Goal: Task Accomplishment & Management: Use online tool/utility

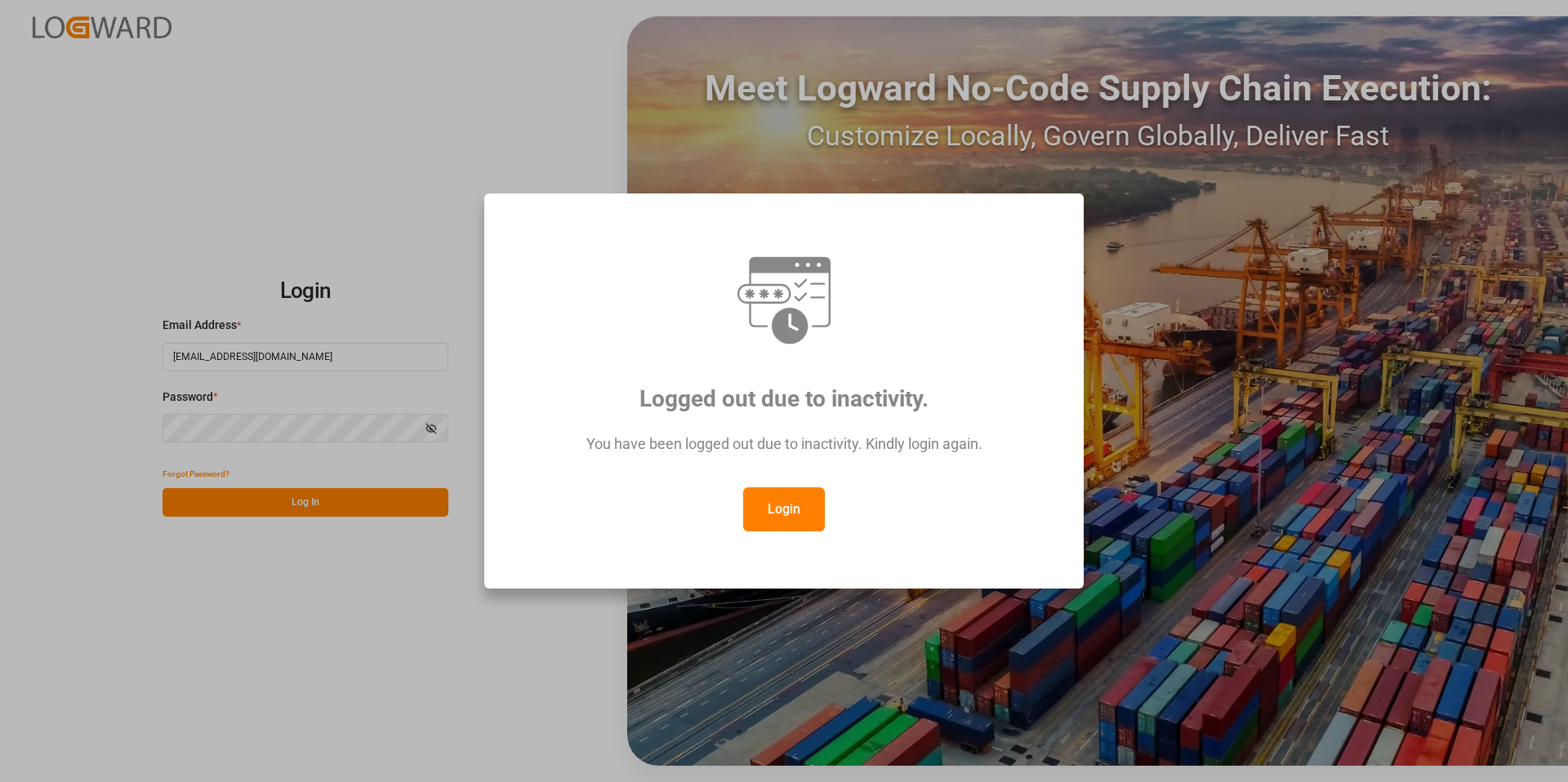
click at [784, 508] on button "Login" at bounding box center [784, 509] width 81 height 44
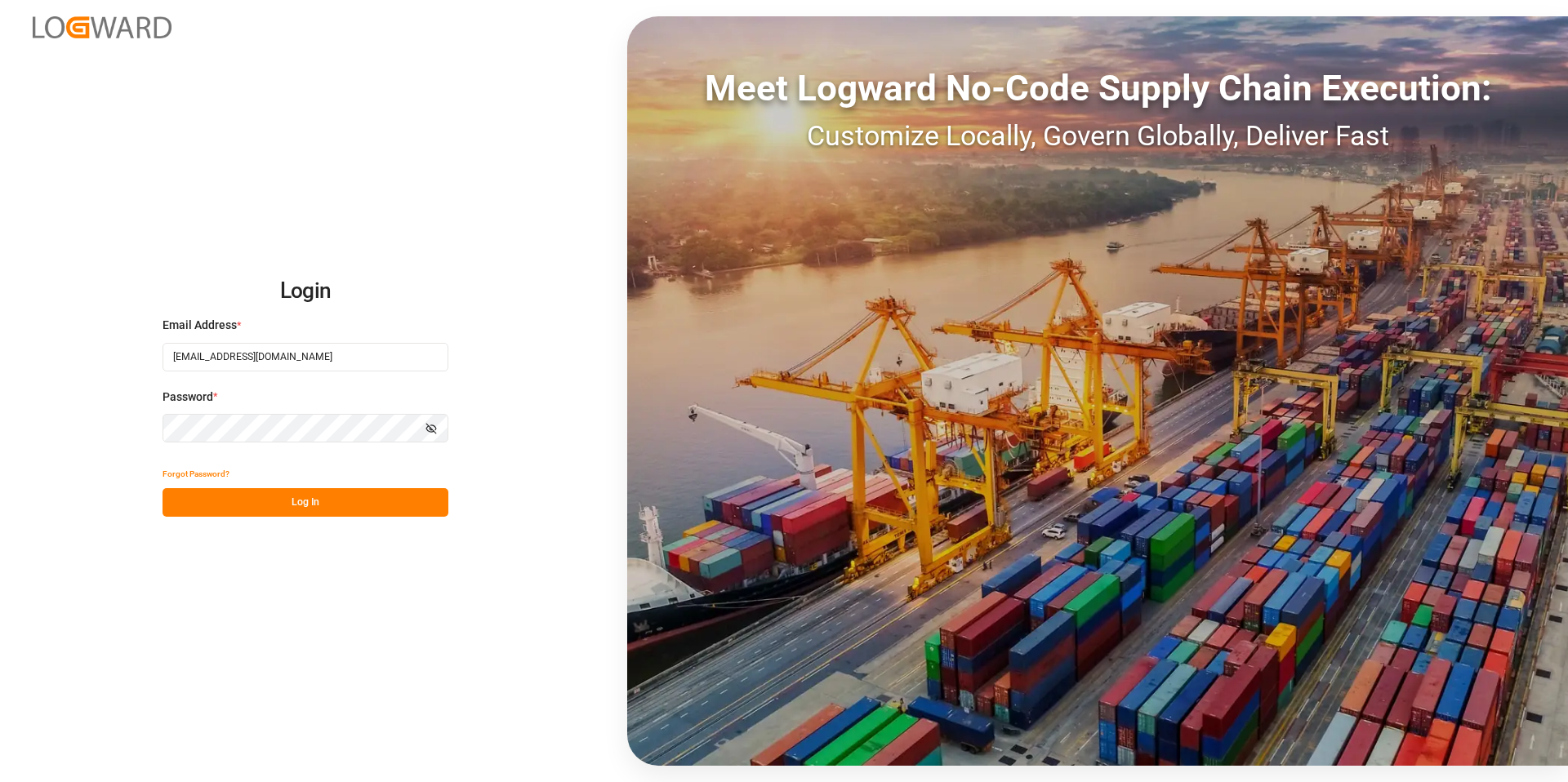
click at [340, 504] on button "Log In" at bounding box center [304, 503] width 286 height 29
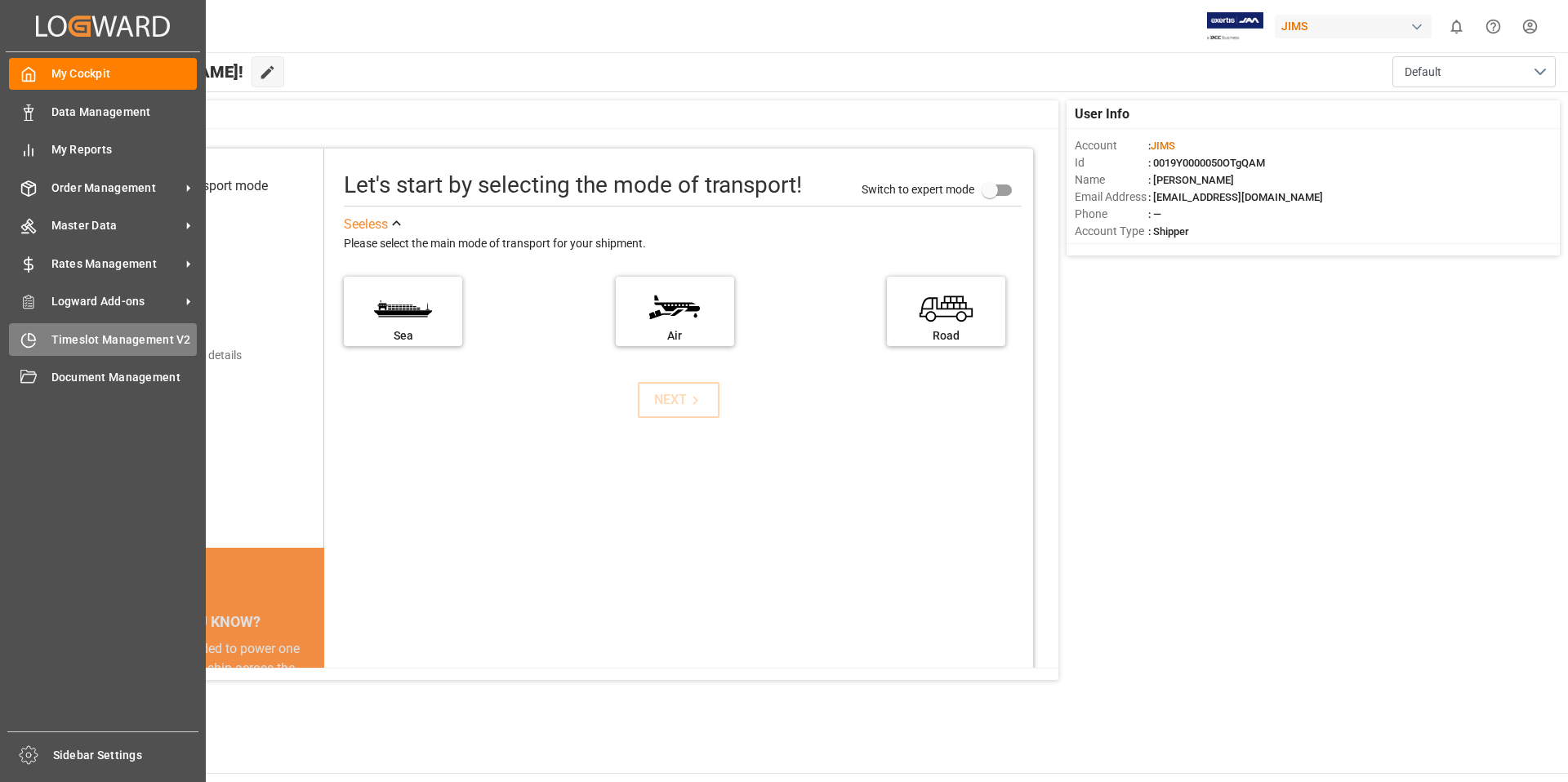
click at [129, 338] on span "Timeslot Management V2" at bounding box center [124, 339] width 146 height 17
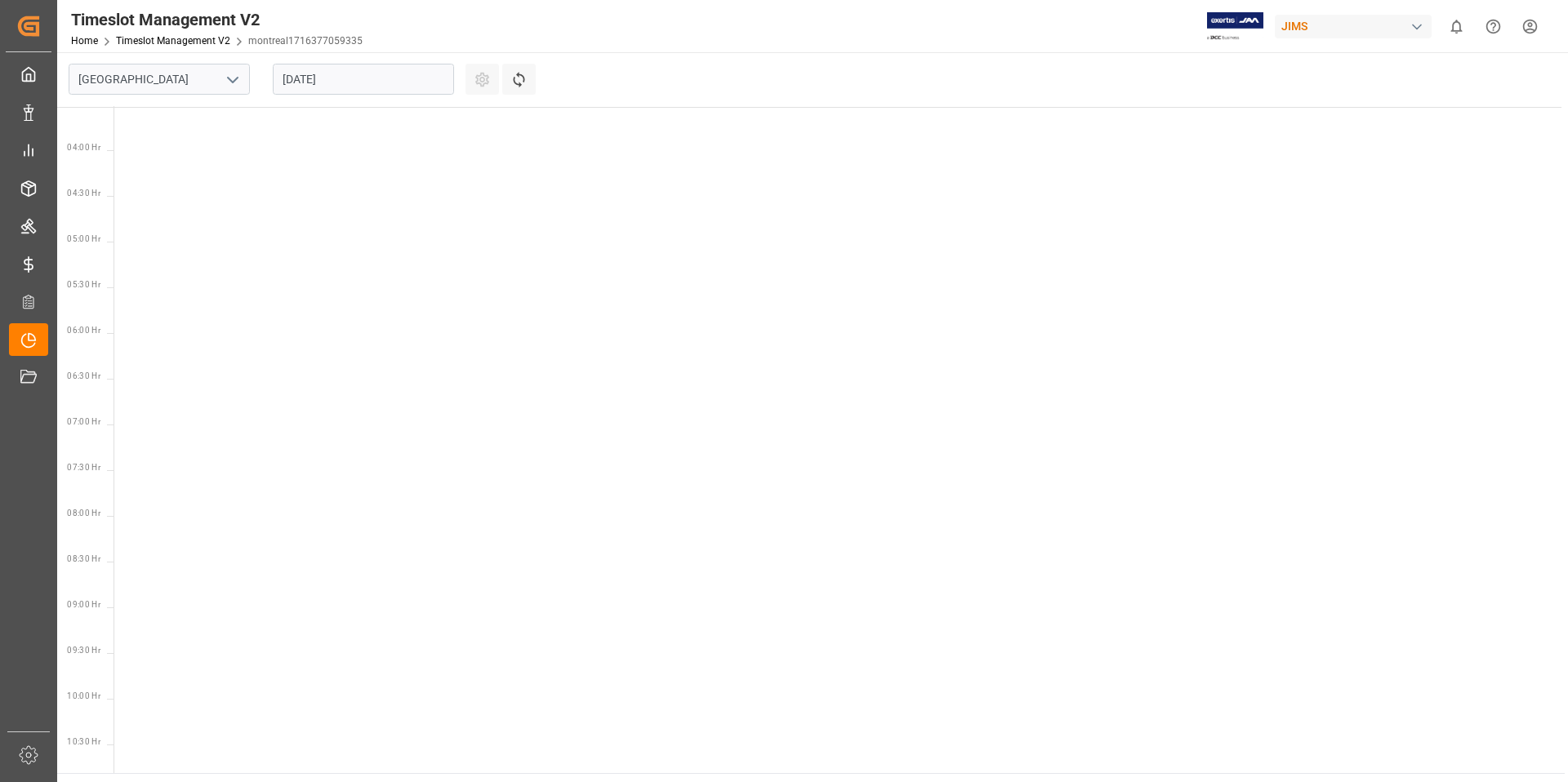
scroll to position [664, 0]
click at [167, 87] on input "[GEOGRAPHIC_DATA]" at bounding box center [159, 79] width 181 height 31
click at [236, 83] on icon "open menu" at bounding box center [233, 80] width 20 height 20
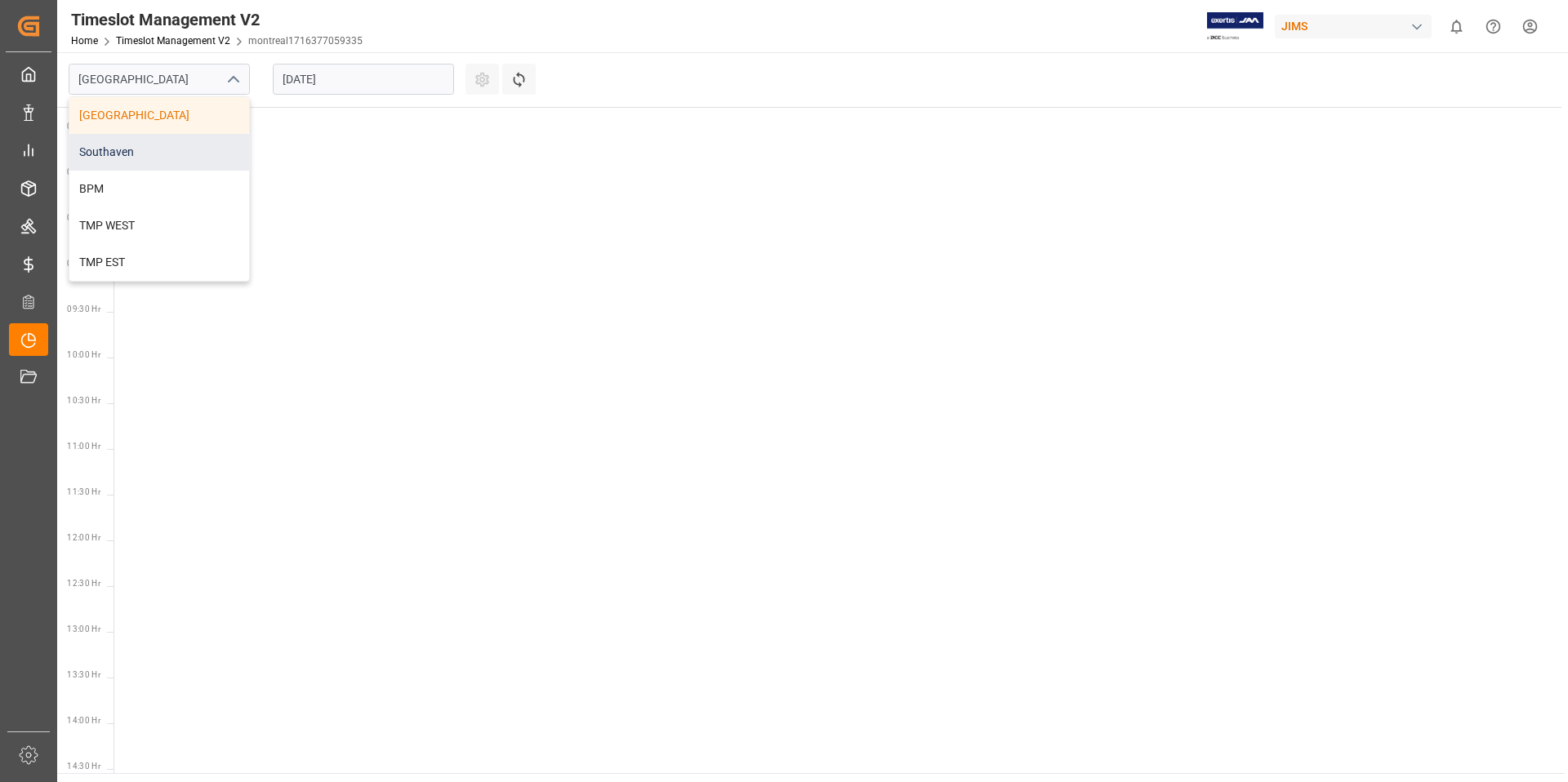
click at [133, 154] on div "Southaven" at bounding box center [159, 152] width 180 height 37
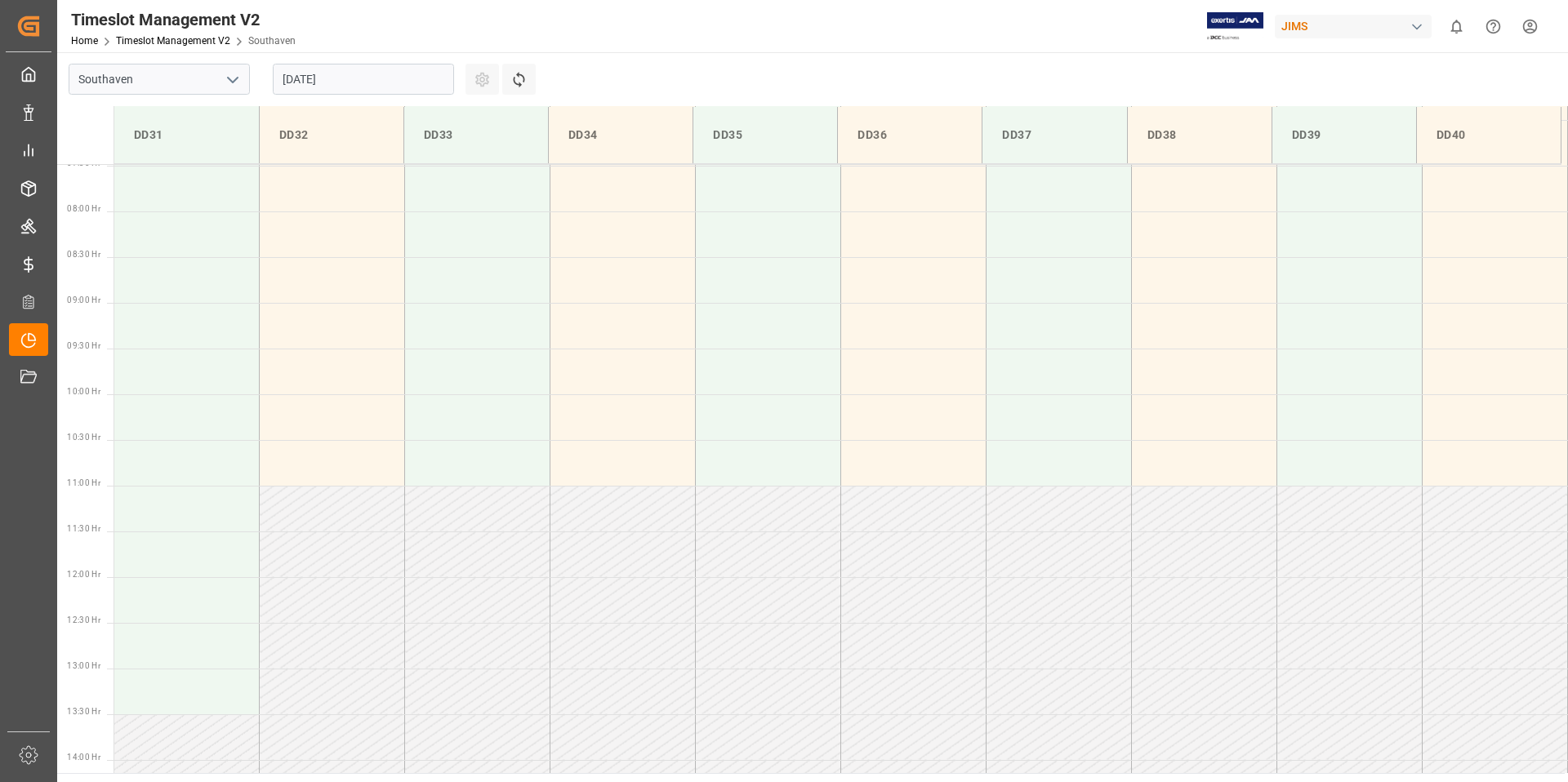
scroll to position [721, 0]
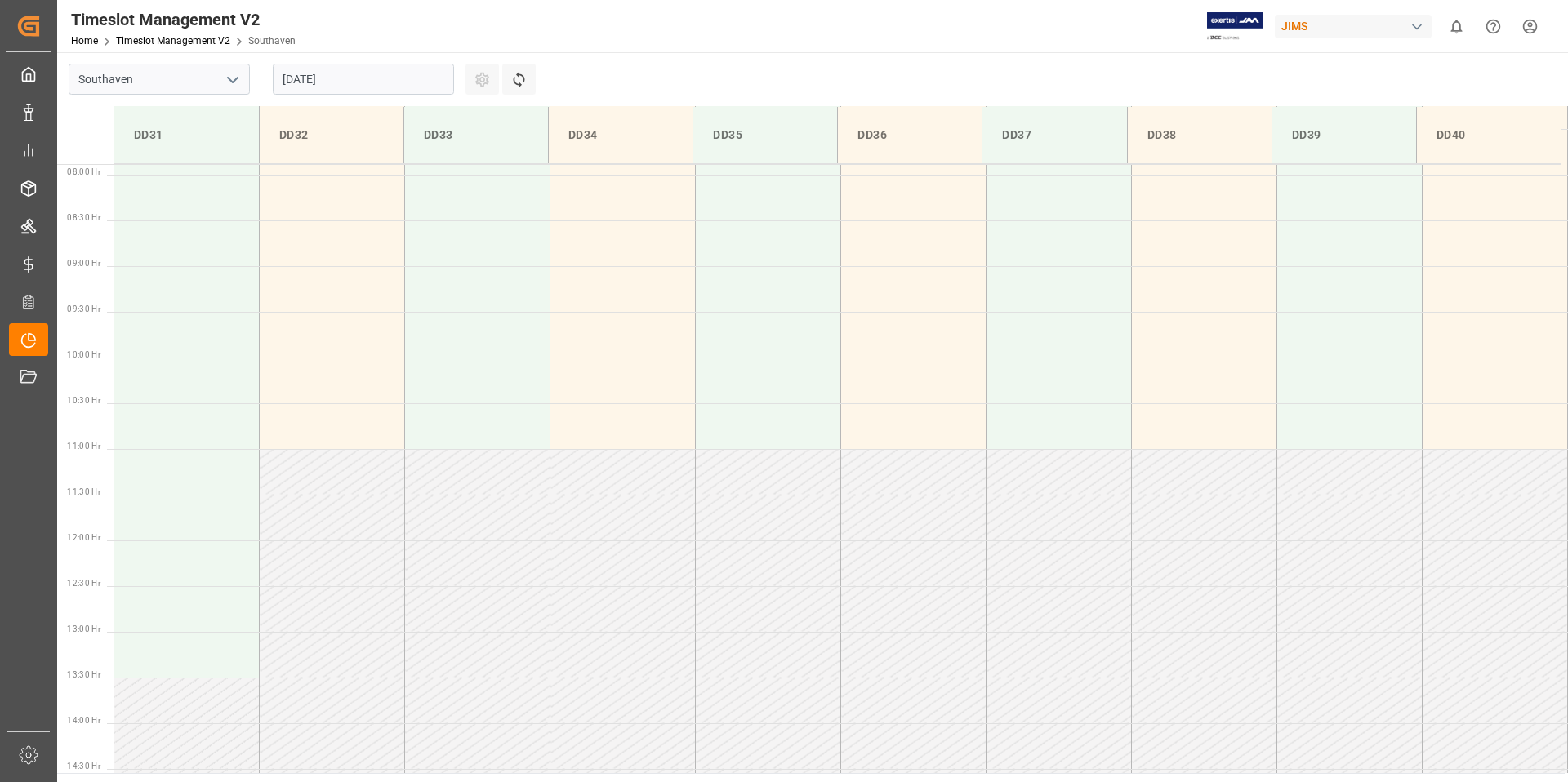
click at [345, 75] on input "[DATE]" at bounding box center [364, 79] width 181 height 31
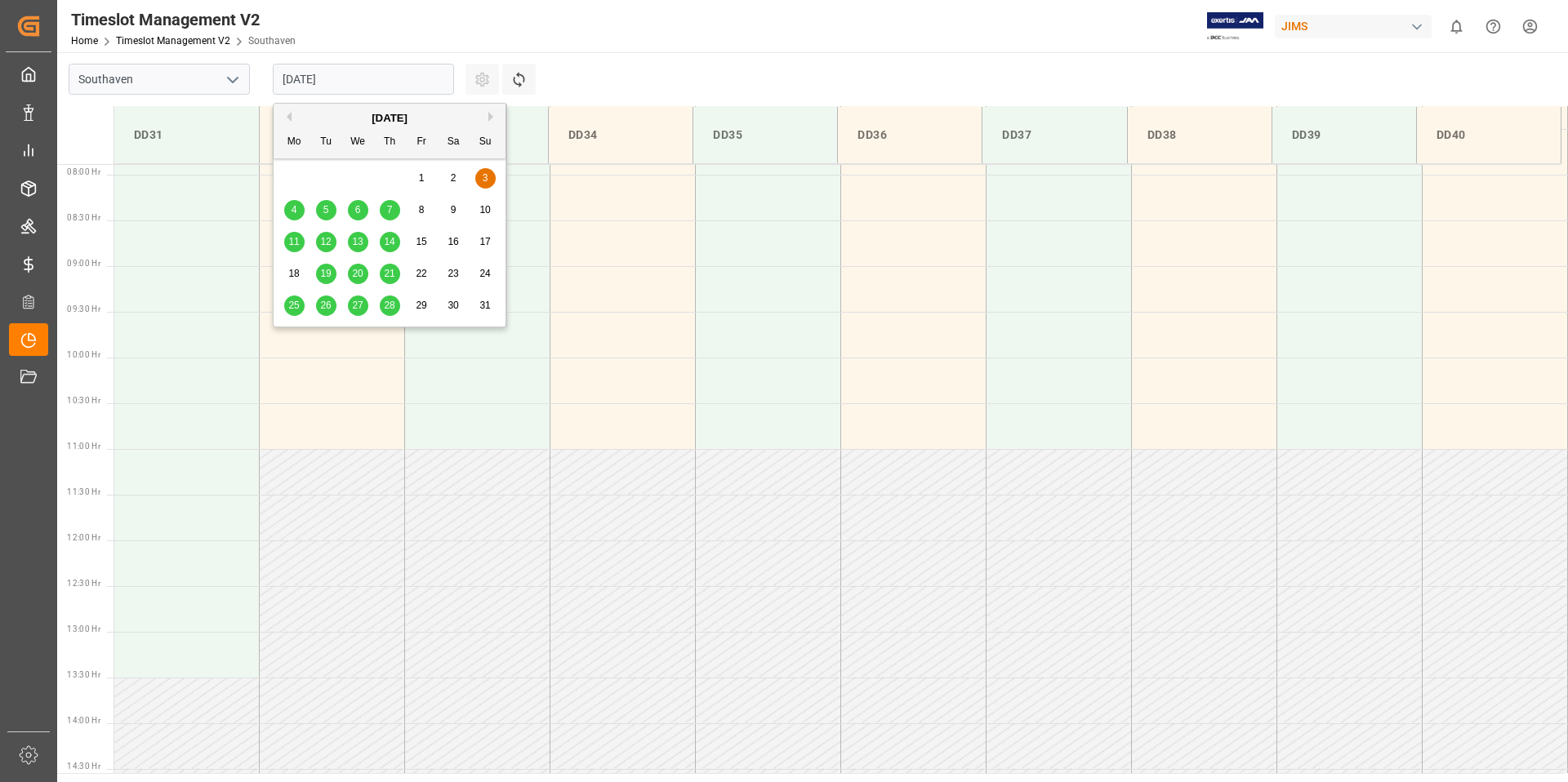
click at [489, 116] on button "Next Month" at bounding box center [493, 116] width 10 height 10
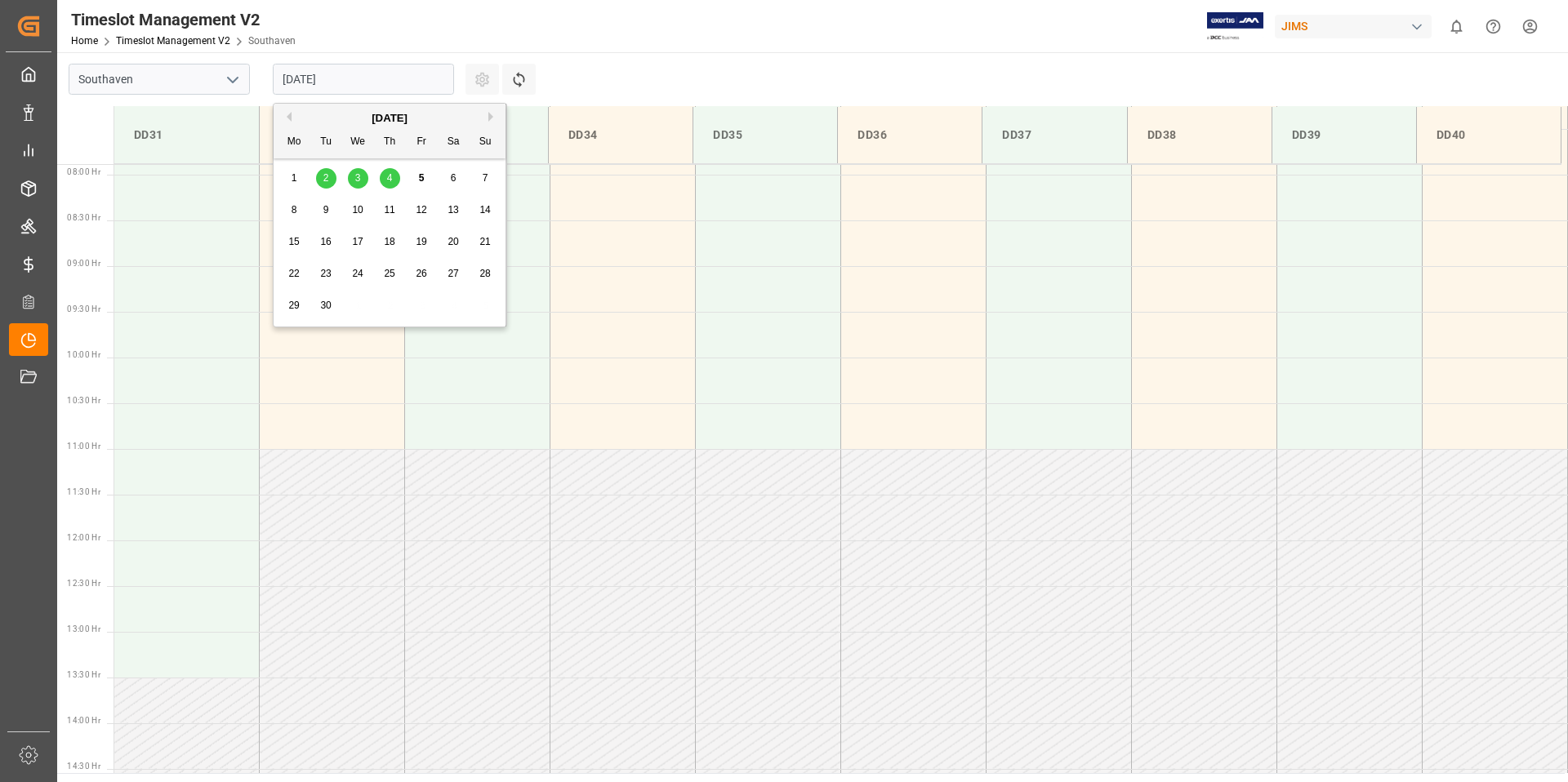
click at [292, 210] on span "8" at bounding box center [294, 210] width 5 height 12
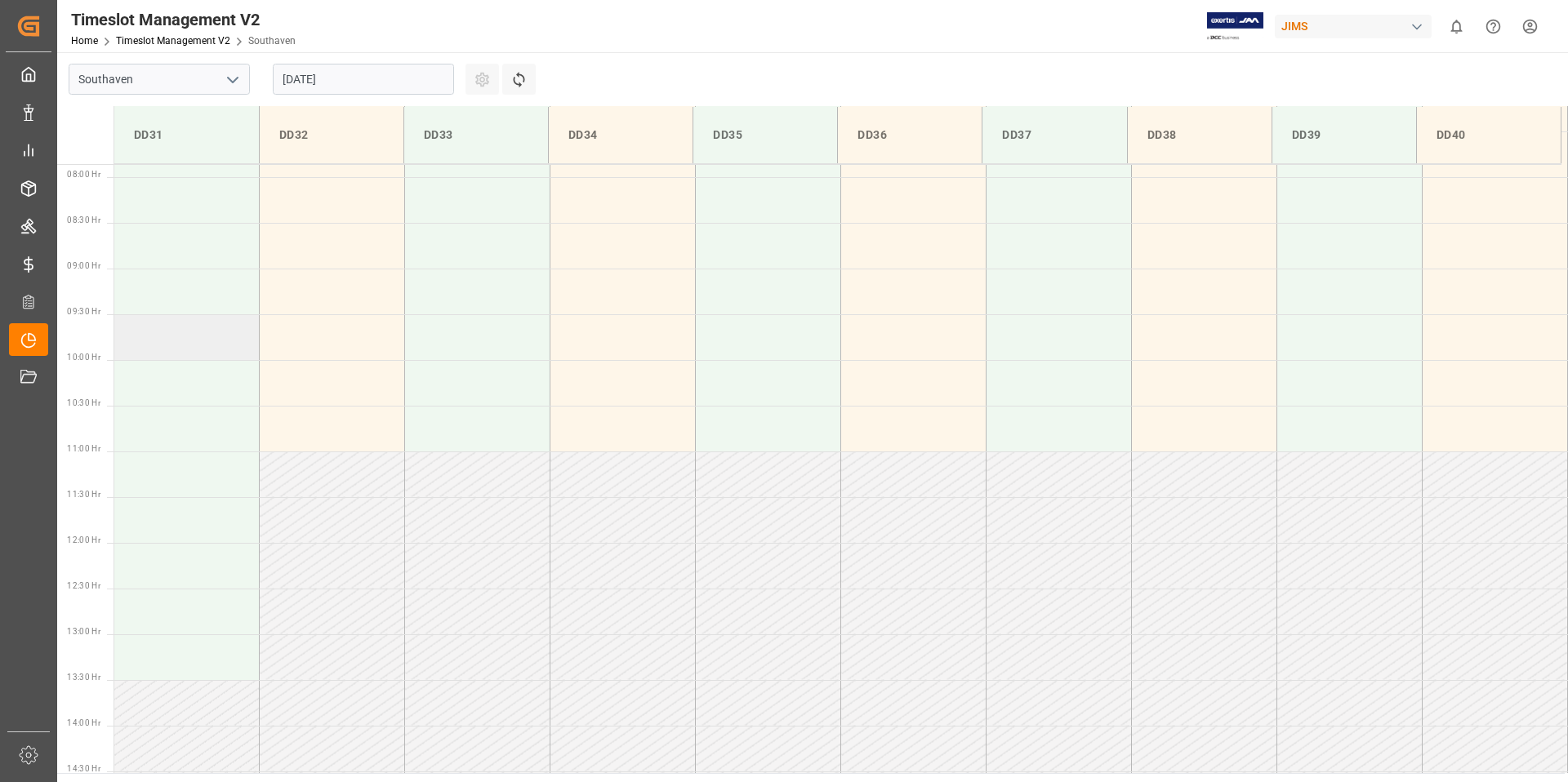
scroll to position [719, 0]
click at [167, 283] on td at bounding box center [187, 290] width 145 height 46
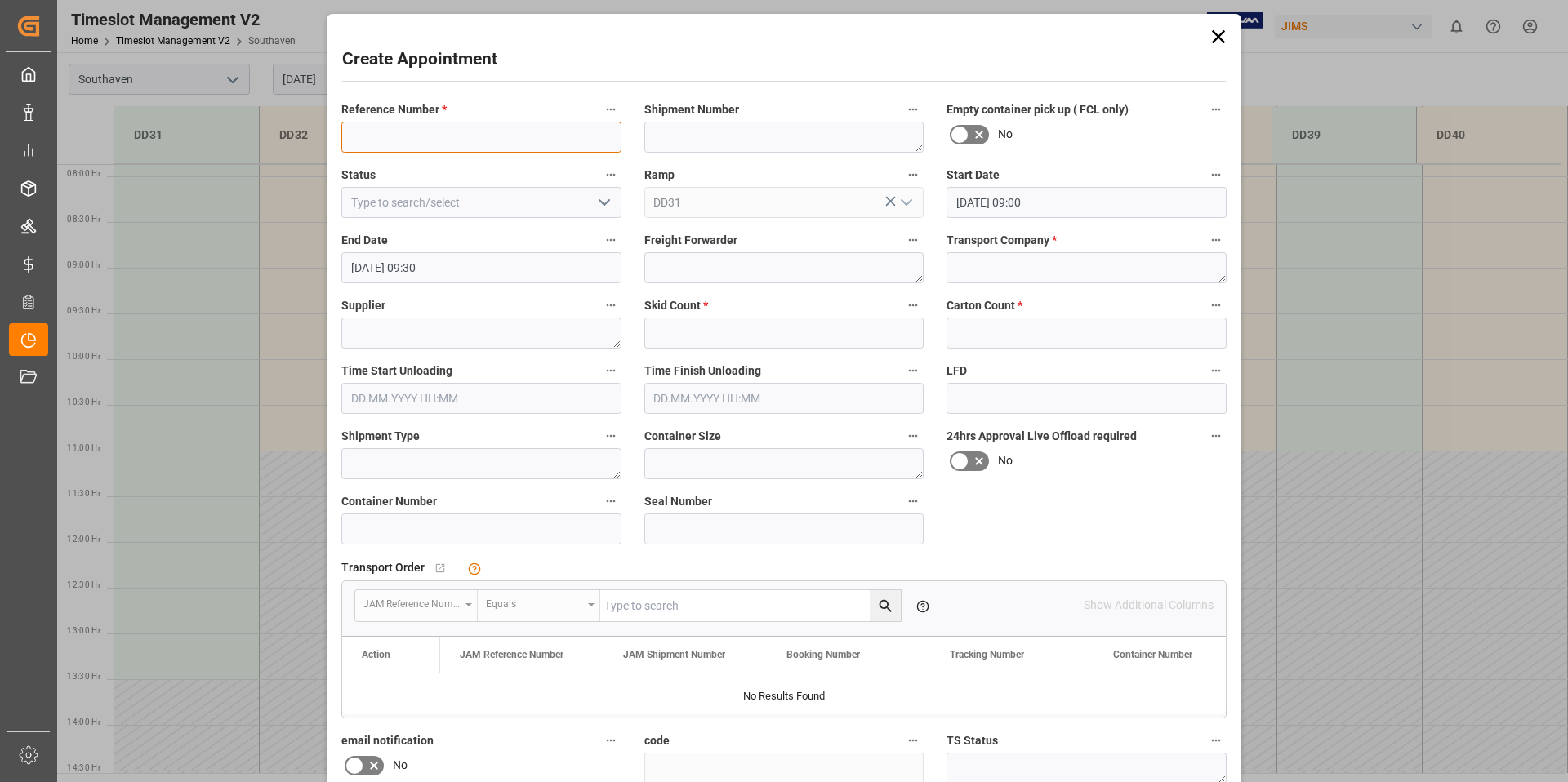
paste input "22-9 930-CN"
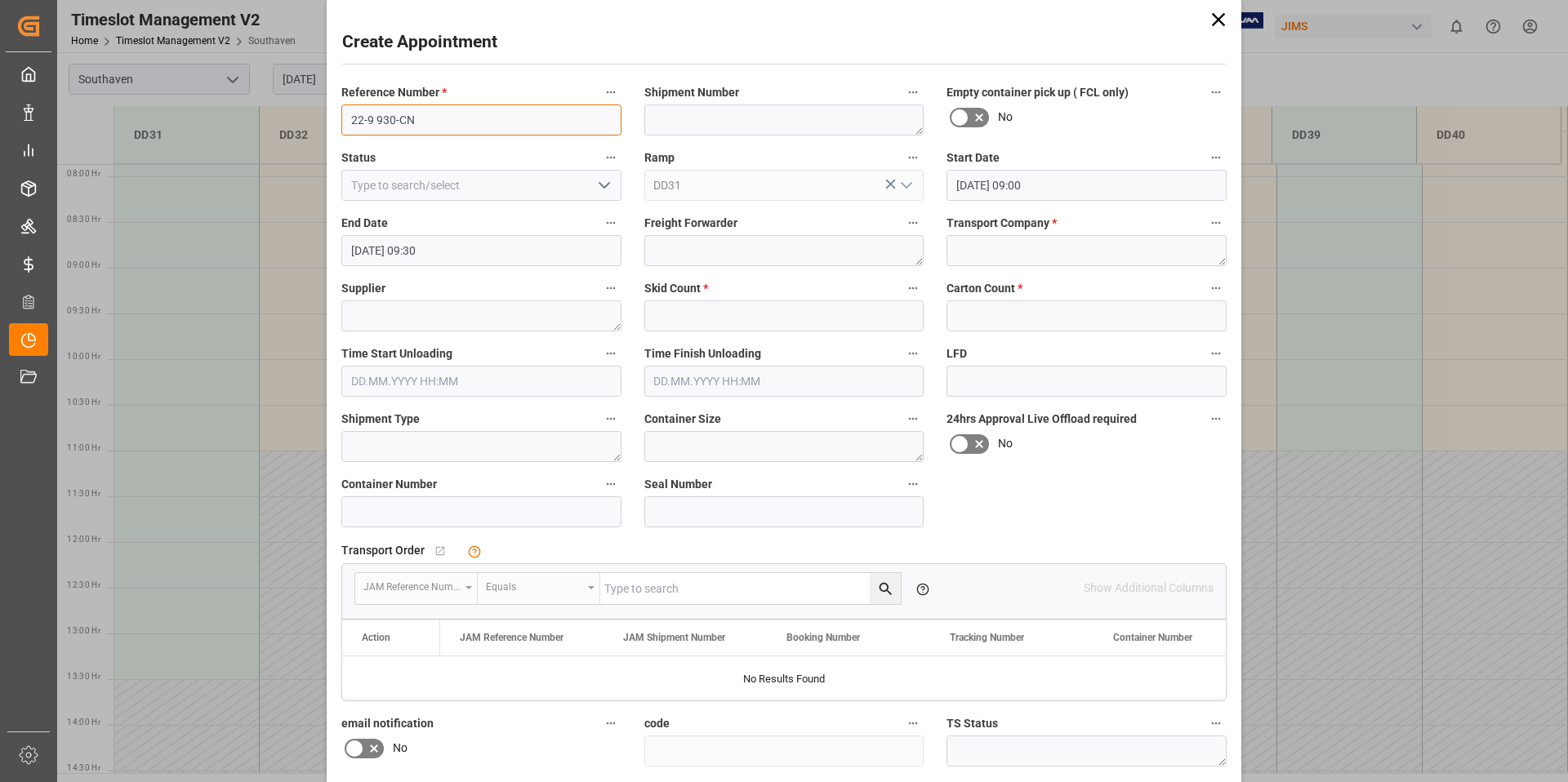
type input "22-9 930-CN"
click at [992, 273] on div "Carton Count *" at bounding box center [1086, 305] width 303 height 65
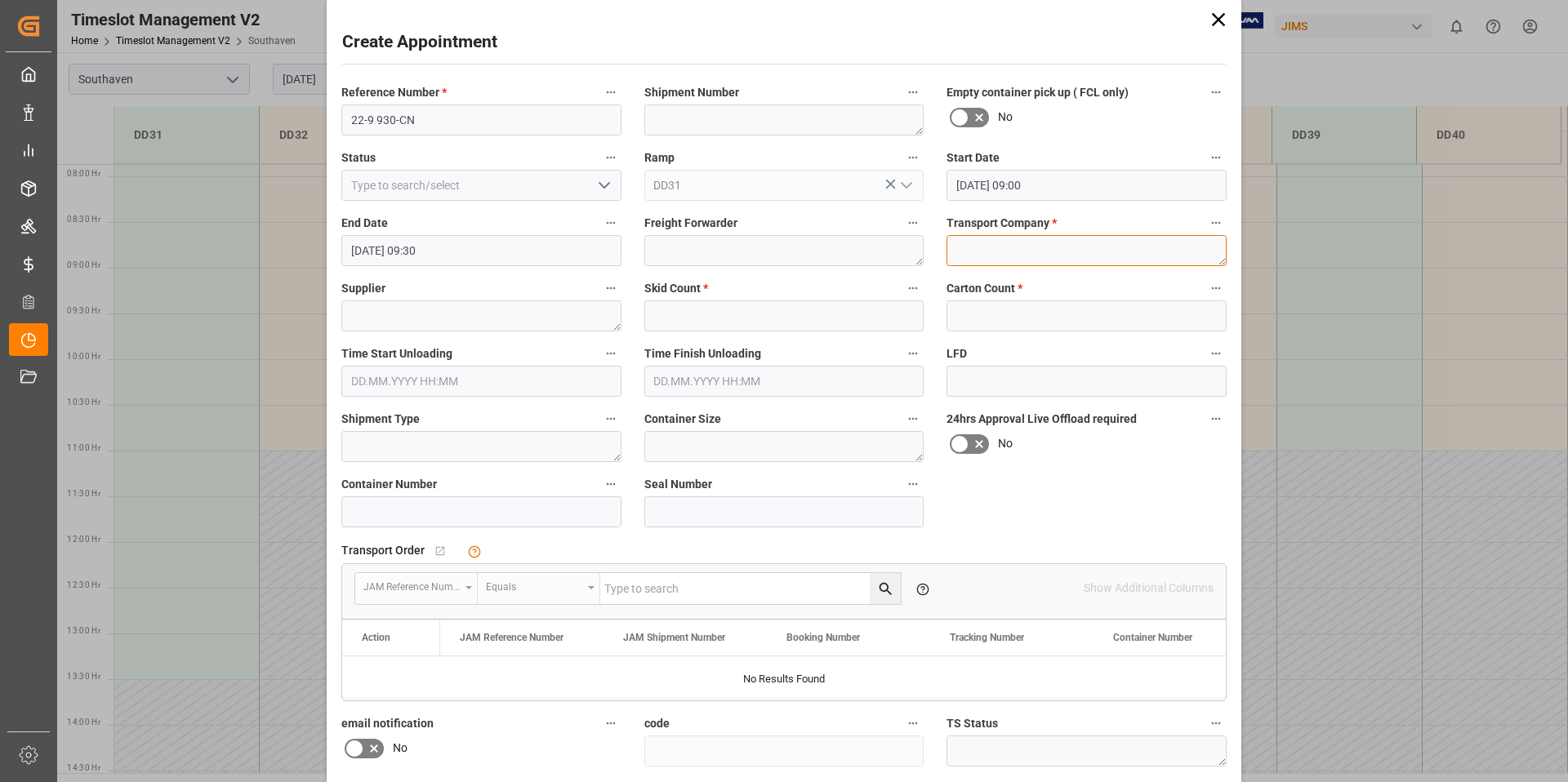
click at [1001, 249] on textarea at bounding box center [1086, 251] width 280 height 31
type textarea "F&W"
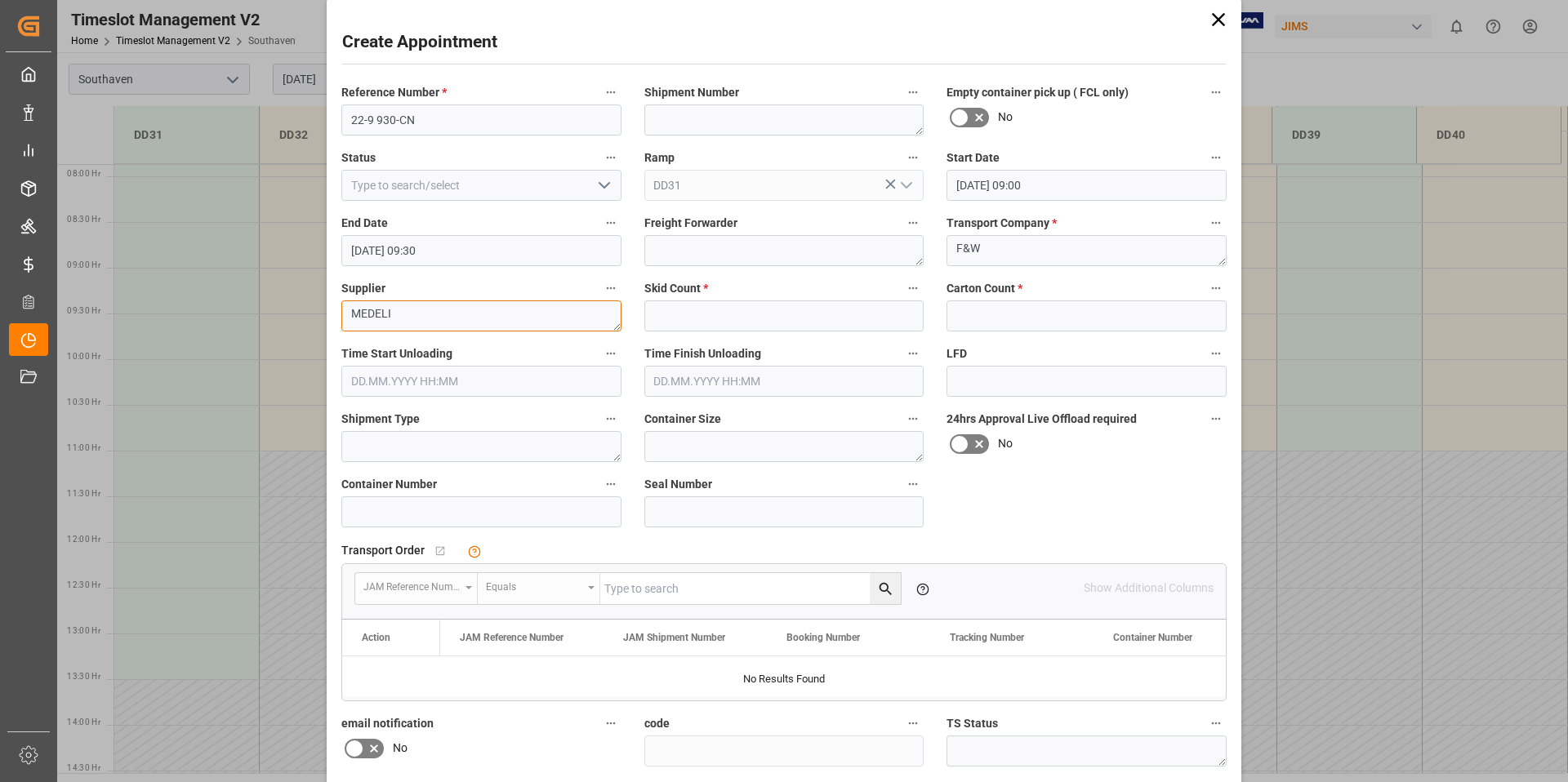
type textarea "MEDELI"
type input "4"
type input "59"
click at [1087, 502] on div "Reference Number * 22-9 930-CN Shipment Number Empty container pick up ( FCL on…" at bounding box center [784, 490] width 908 height 828
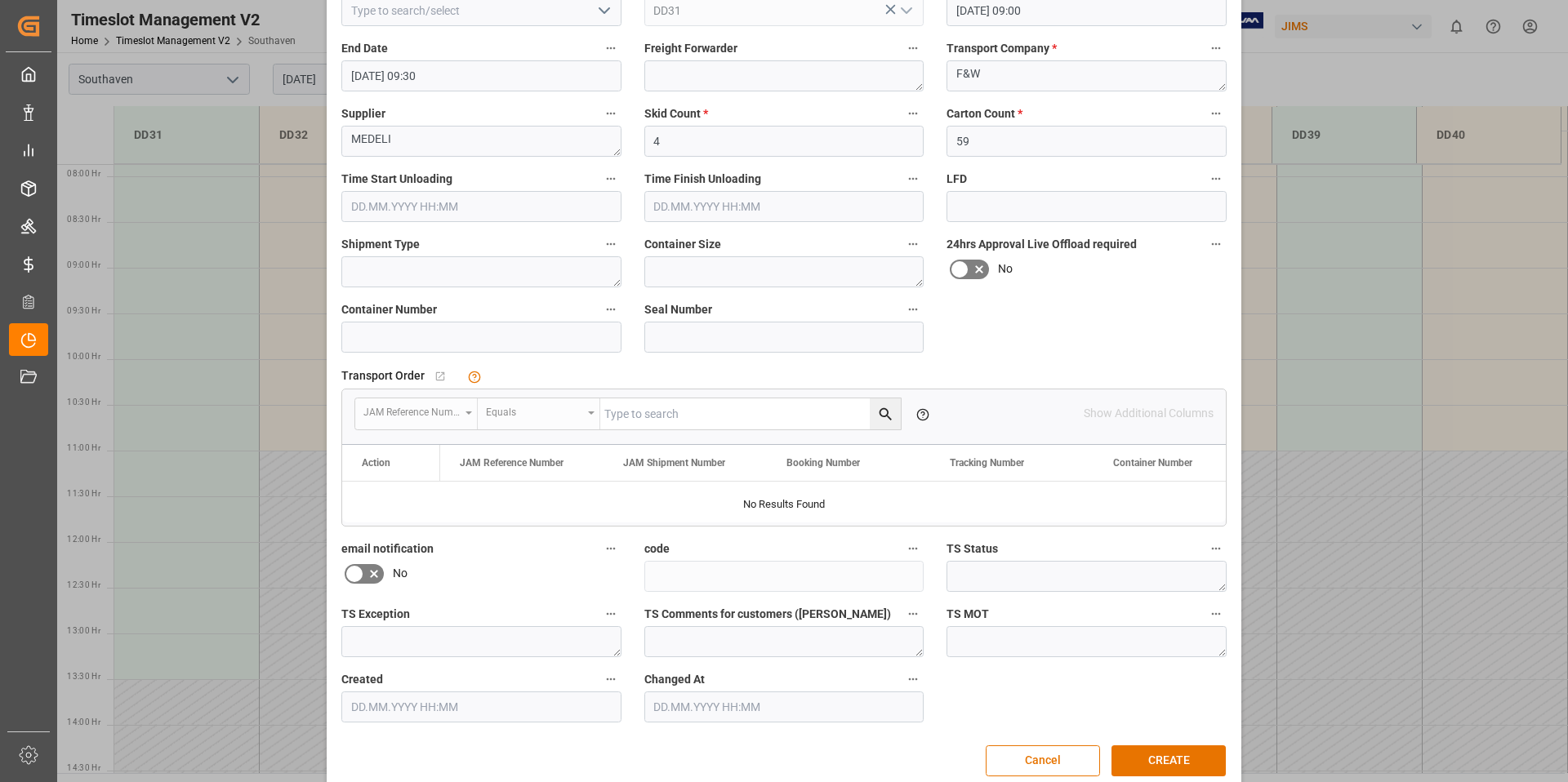
scroll to position [216, 0]
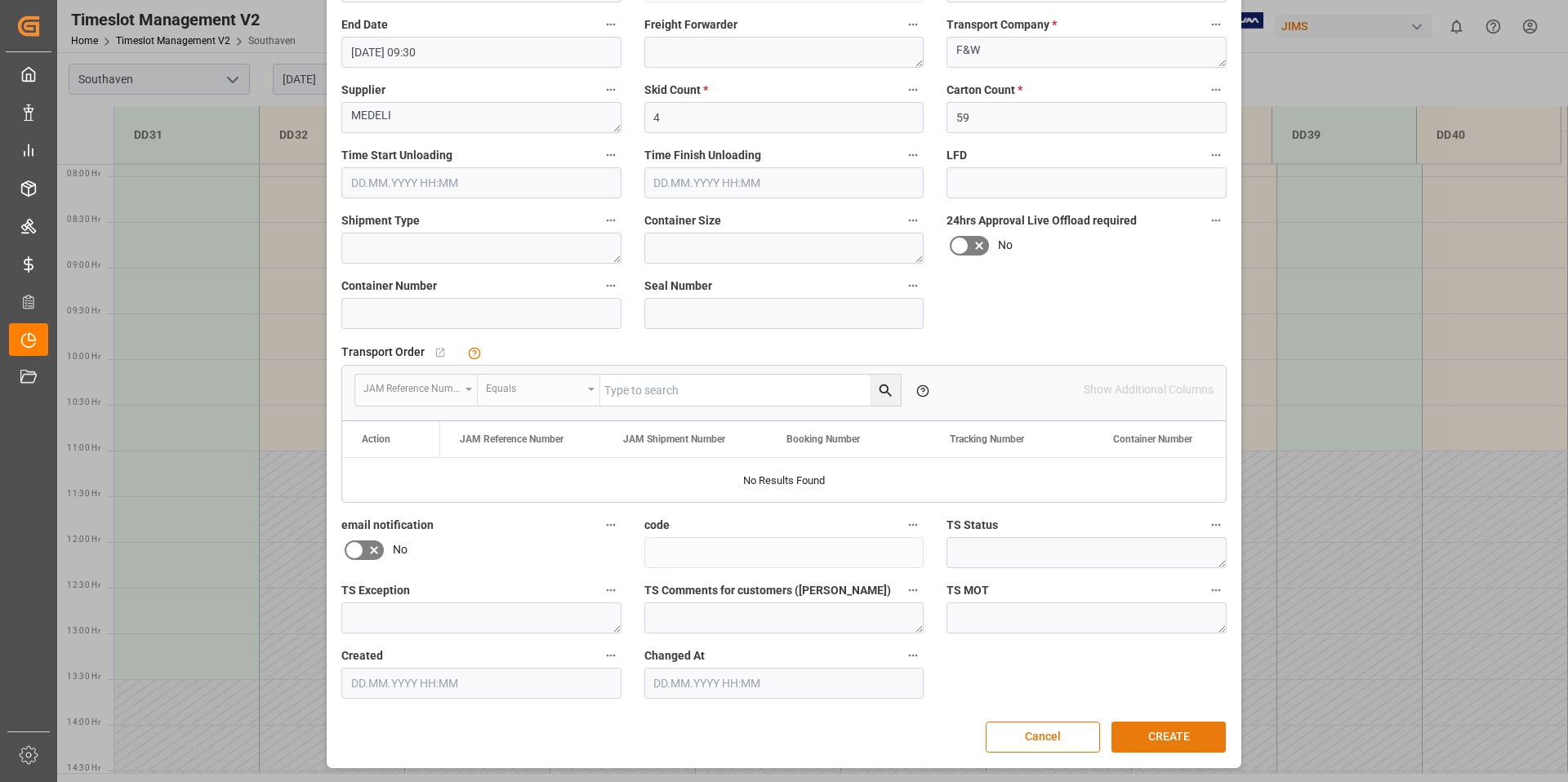
click at [1196, 741] on button "CREATE" at bounding box center [1169, 737] width 115 height 31
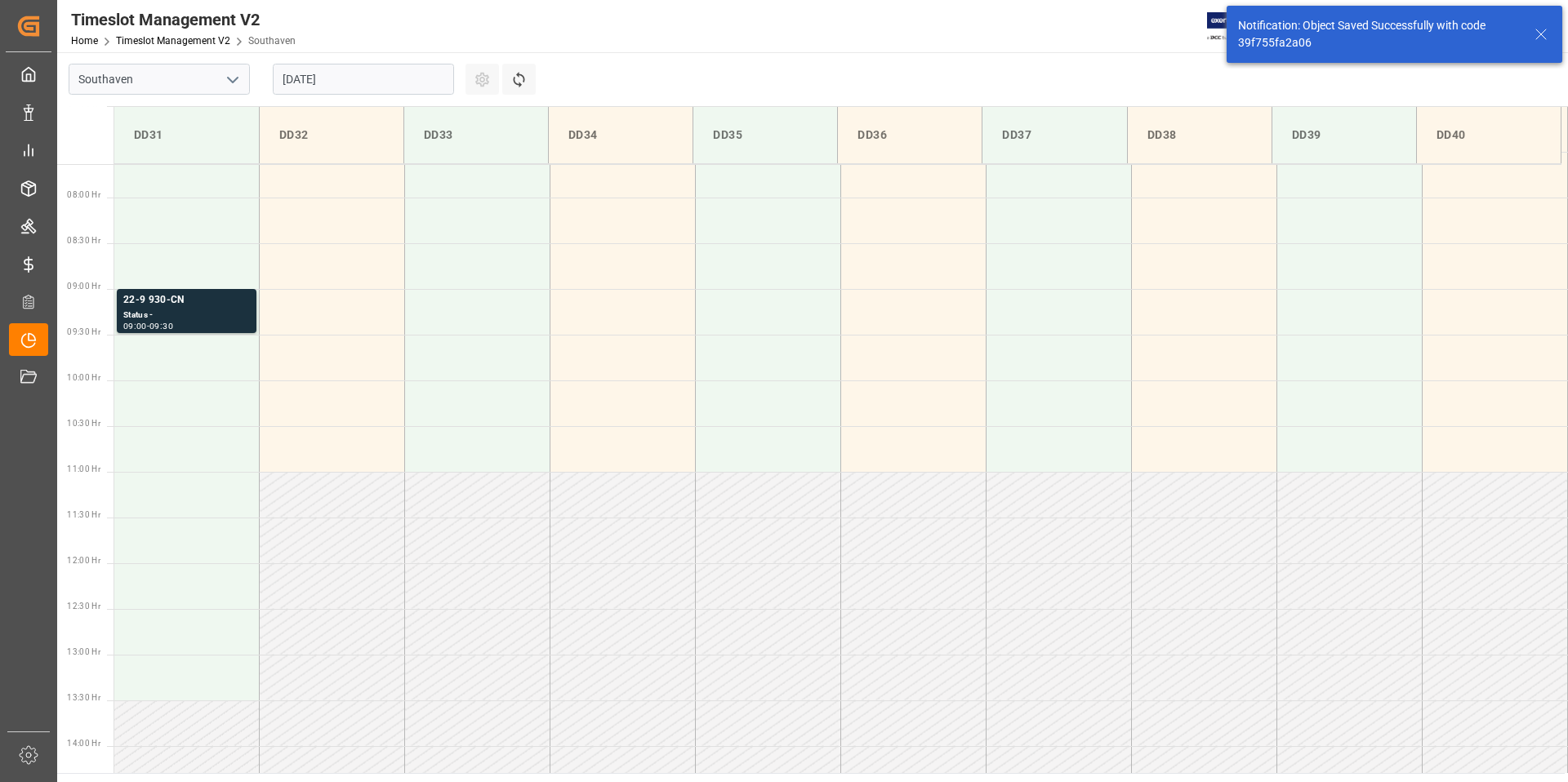
scroll to position [721, 0]
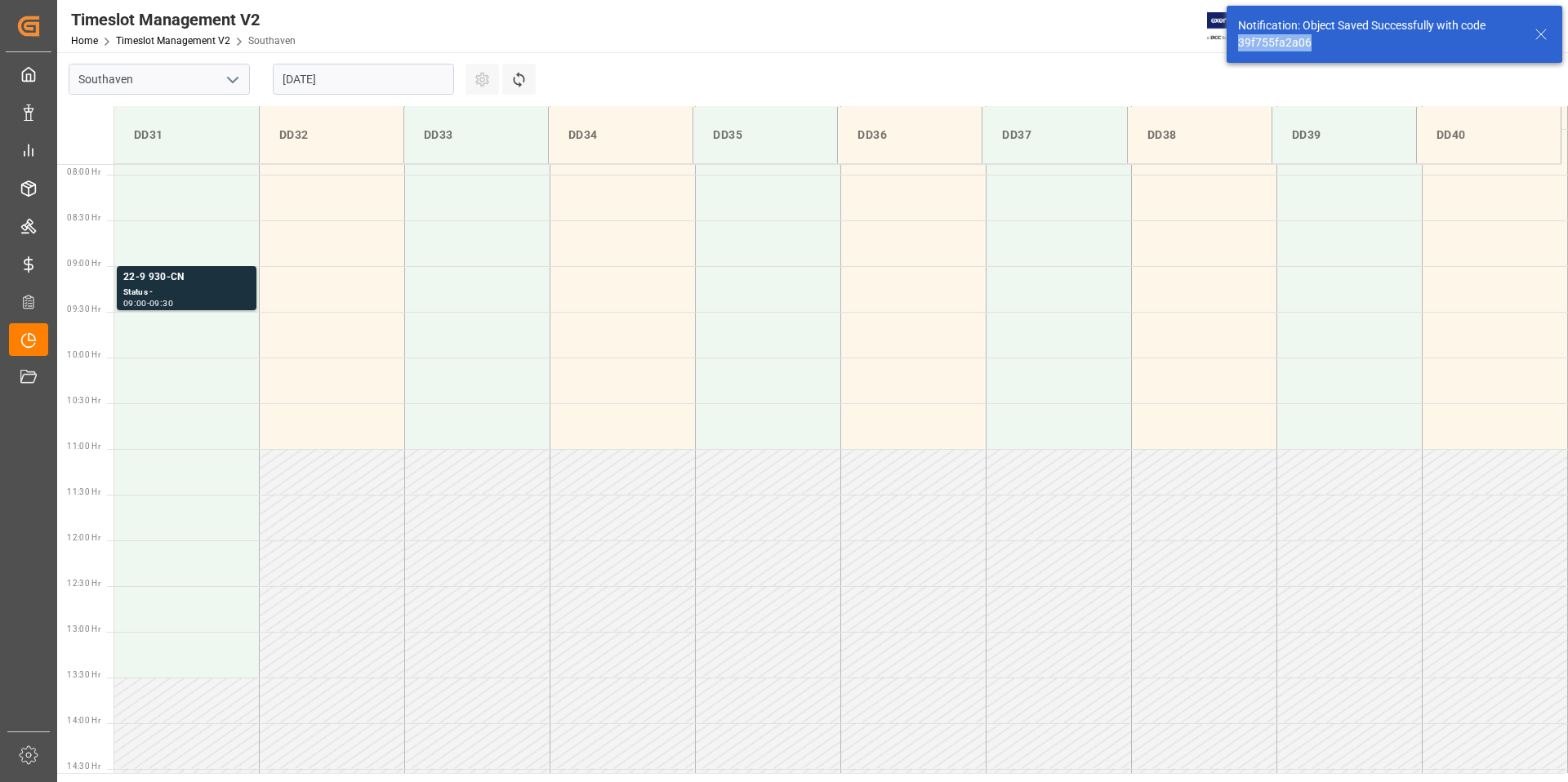
drag, startPoint x: 1324, startPoint y: 41, endPoint x: 1221, endPoint y: 36, distance: 103.1
click at [1221, 36] on div "Notification: Object Saved Successfully with code 39f755fa2a06" at bounding box center [1393, 34] width 347 height 69
copy div "39f755fa2a06"
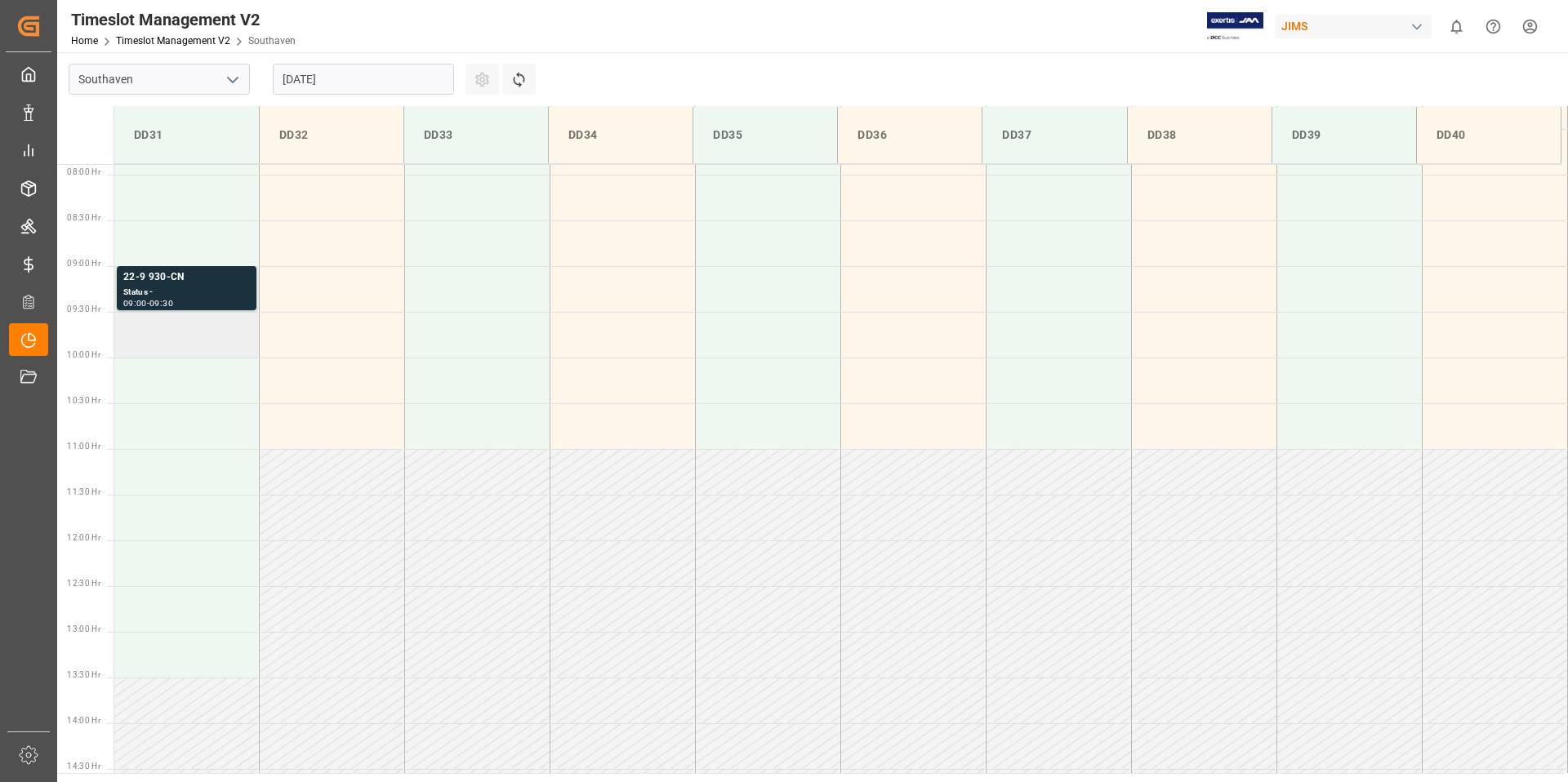
click at [195, 332] on td at bounding box center [187, 334] width 145 height 46
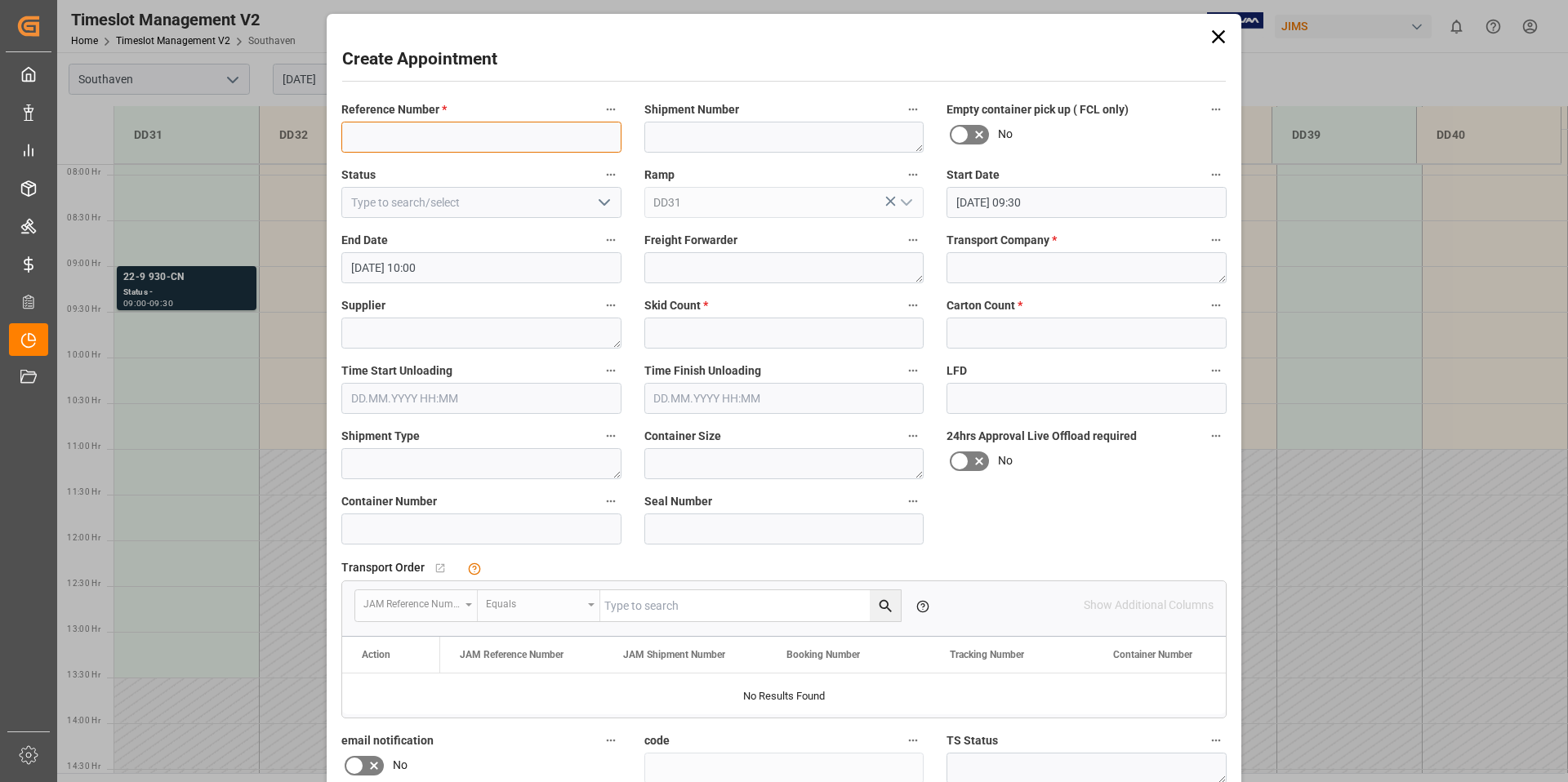
paste input "22-9371-ID"
type input "22-9371-ID"
click at [1073, 278] on textarea at bounding box center [1086, 268] width 280 height 31
type textarea "F&W"
type textarea "PT CORT INDONESIA"
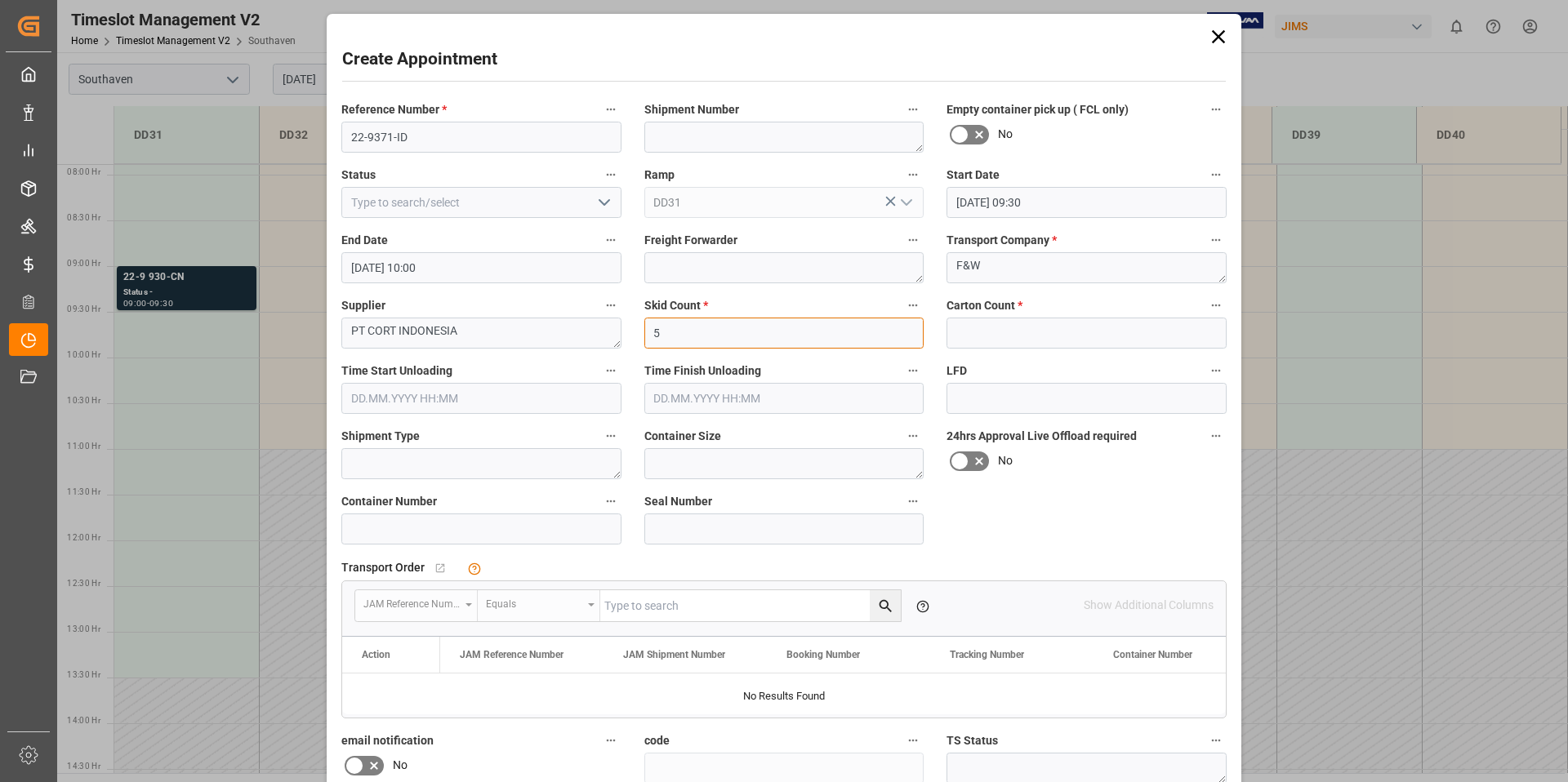
type input "5"
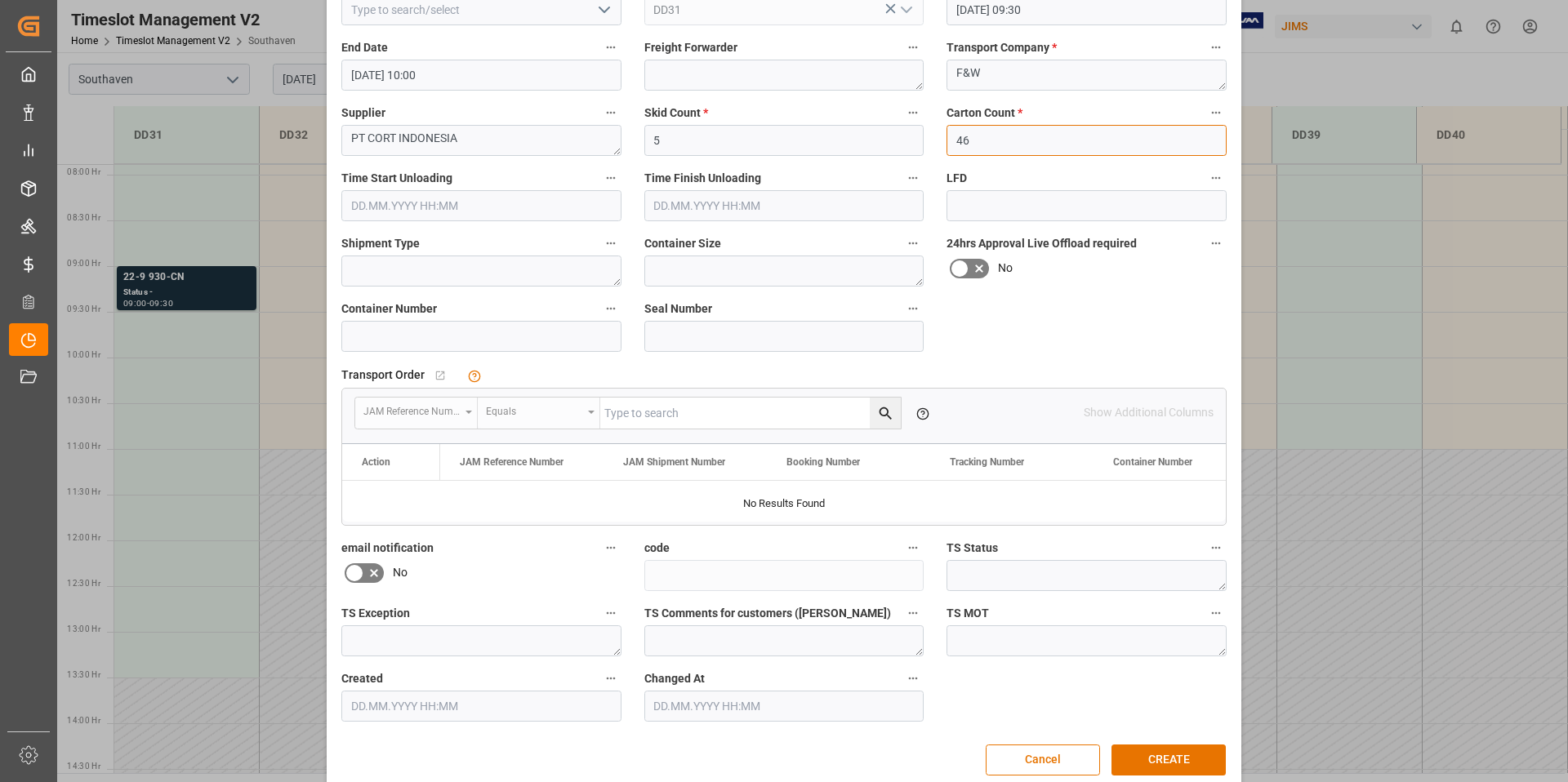
scroll to position [216, 0]
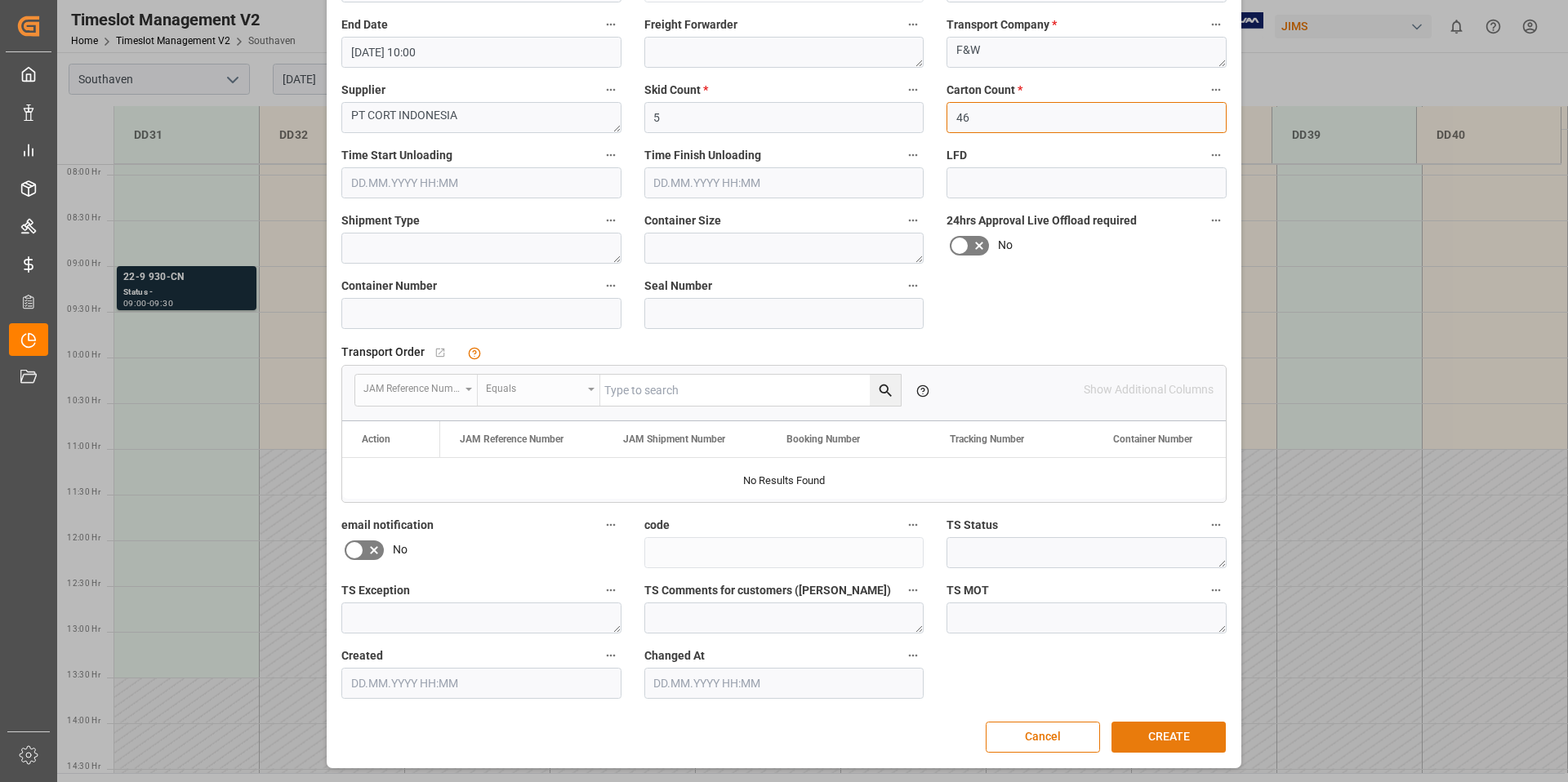
type input "46"
click at [1187, 735] on button "CREATE" at bounding box center [1169, 737] width 115 height 31
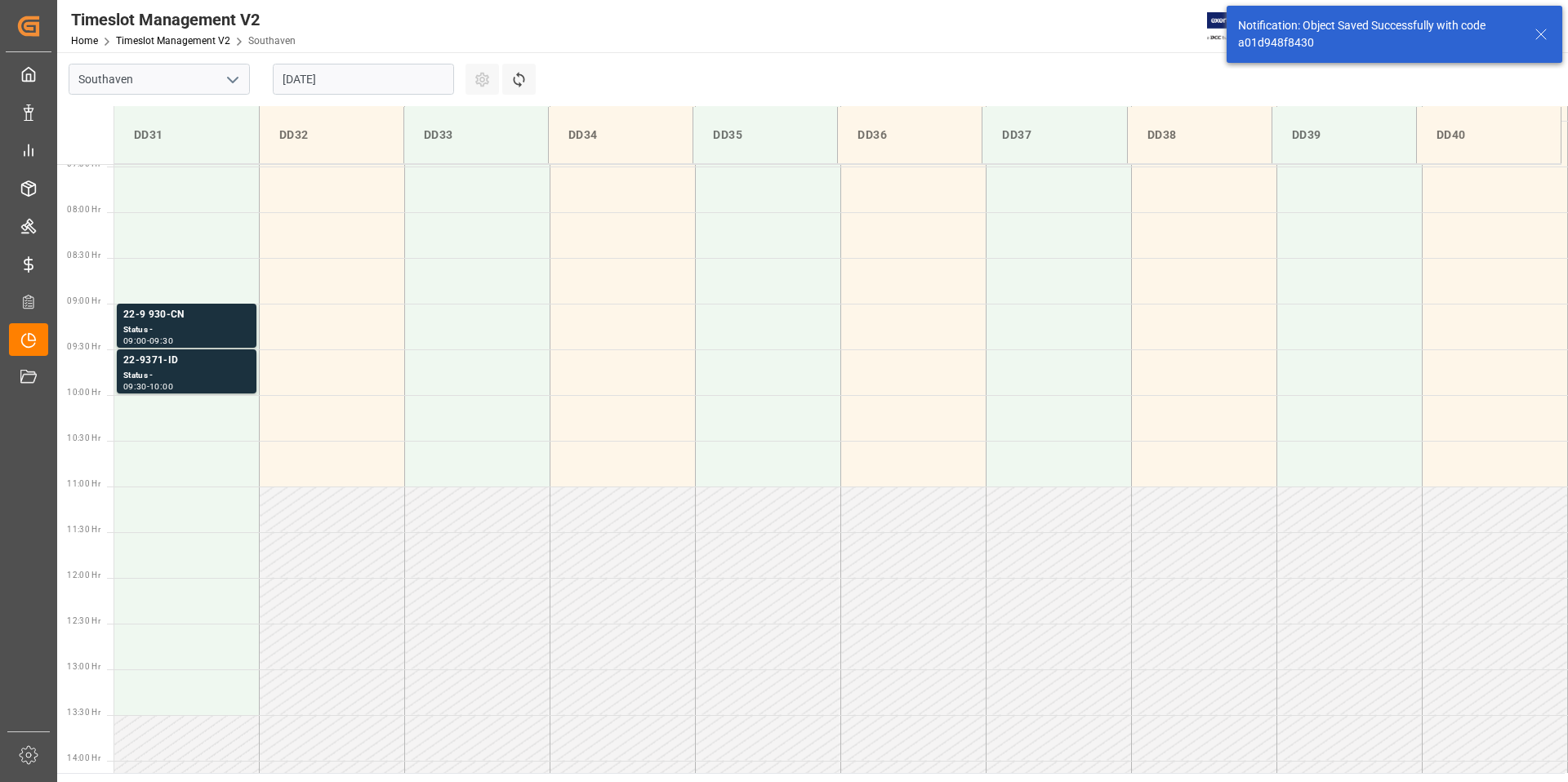
scroll to position [721, 0]
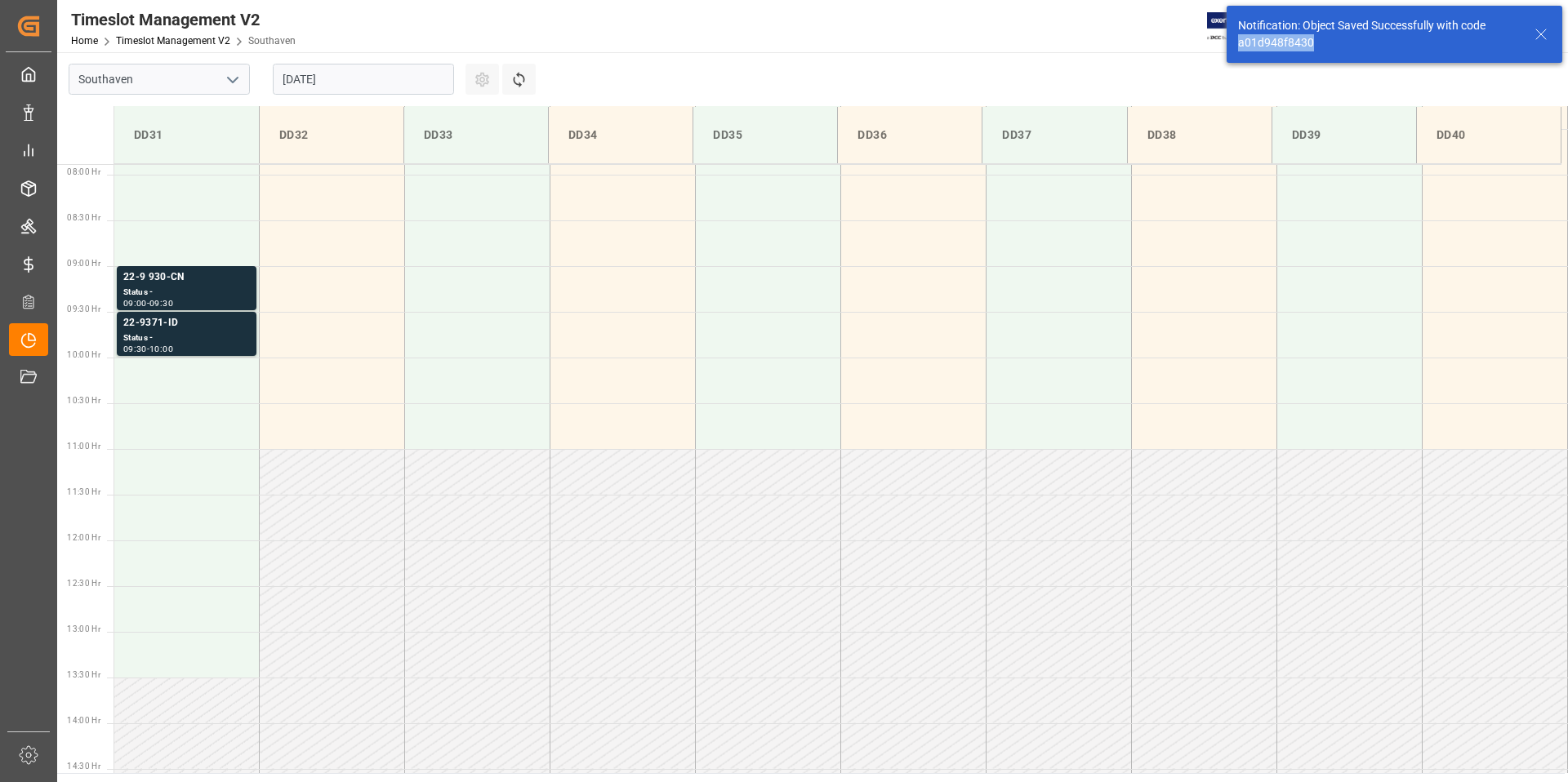
drag, startPoint x: 1333, startPoint y: 47, endPoint x: 1251, endPoint y: 44, distance: 82.1
click at [1240, 44] on div "Notification: Object Saved Successfully with code a01d948f8430" at bounding box center [1378, 34] width 281 height 34
copy div "a01d948f8430"
